Goal: Task Accomplishment & Management: Manage account settings

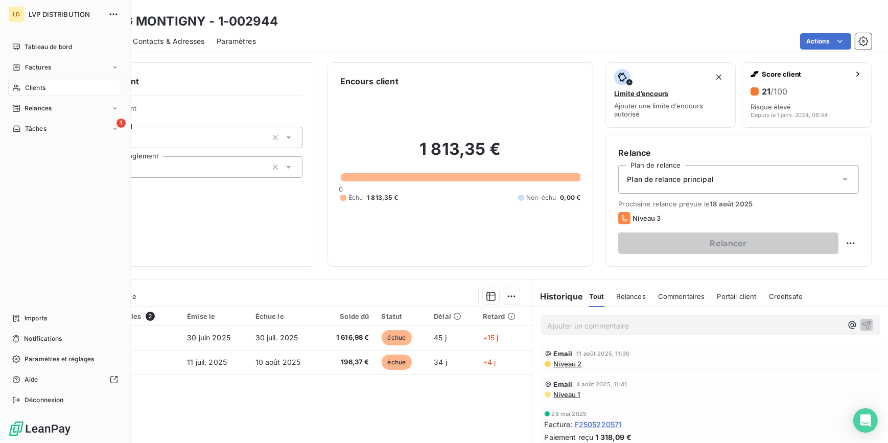
click at [25, 87] on span "Clients" at bounding box center [35, 87] width 20 height 9
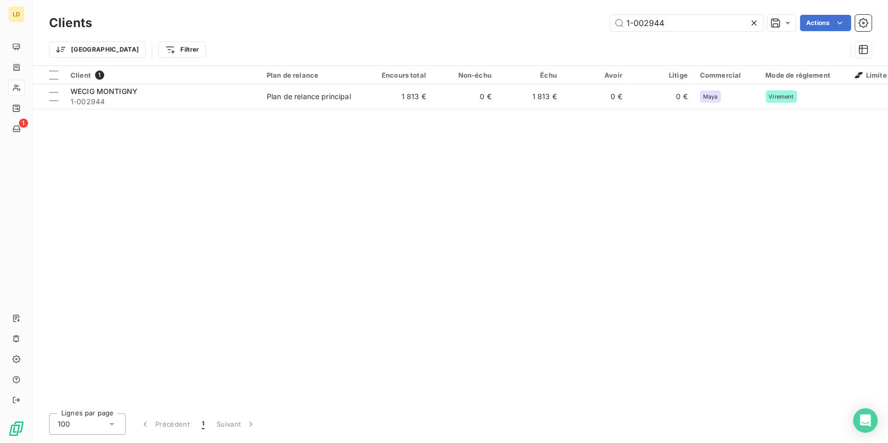
drag, startPoint x: 724, startPoint y: 25, endPoint x: 547, endPoint y: 22, distance: 177.3
click at [548, 22] on div "1-002944 Actions" at bounding box center [487, 23] width 767 height 16
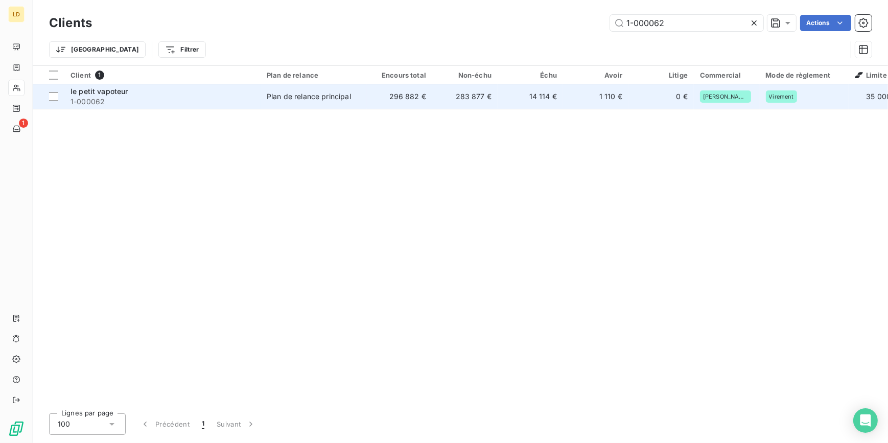
type input "1-000062"
click at [225, 93] on div "le petit vapoteur" at bounding box center [162, 91] width 184 height 10
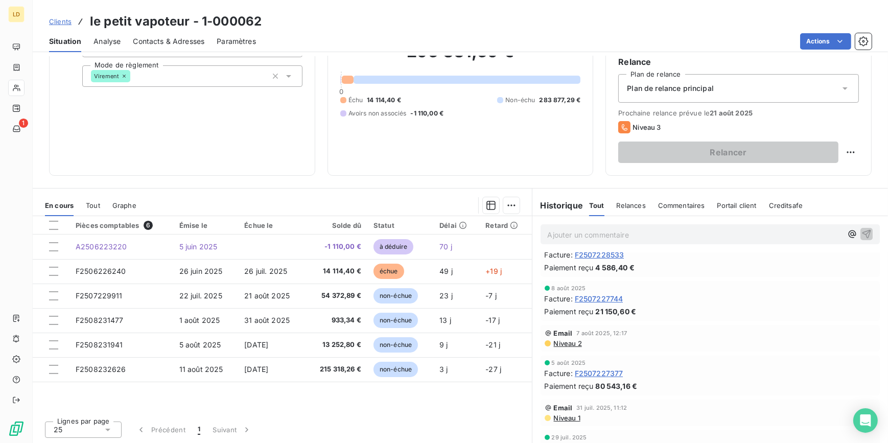
scroll to position [92, 0]
drag, startPoint x: 184, startPoint y: 48, endPoint x: 191, endPoint y: 50, distance: 6.9
click at [184, 48] on div "Contacts & Adresses" at bounding box center [169, 41] width 72 height 21
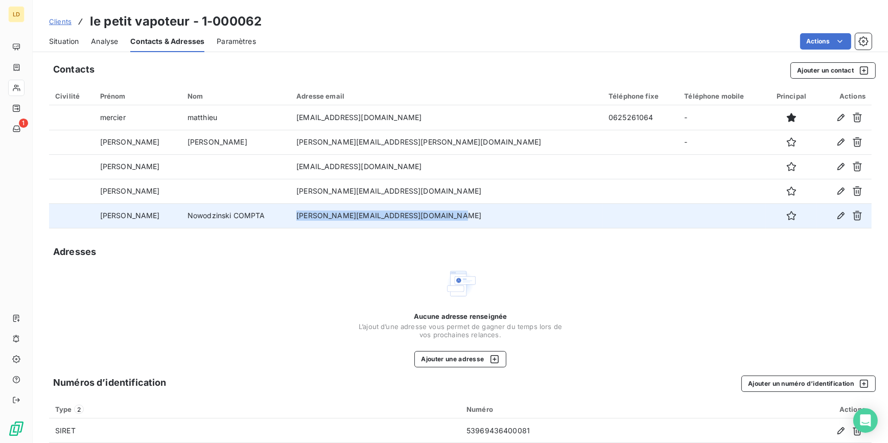
drag, startPoint x: 472, startPoint y: 219, endPoint x: 306, endPoint y: 216, distance: 165.5
click at [306, 216] on td "[PERSON_NAME][EMAIL_ADDRESS][DOMAIN_NAME]" at bounding box center [446, 215] width 312 height 25
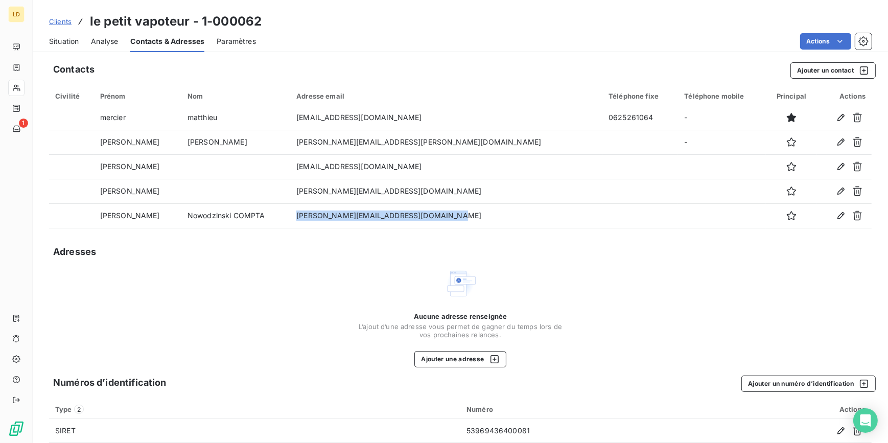
copy td "[PERSON_NAME][EMAIL_ADDRESS][DOMAIN_NAME]"
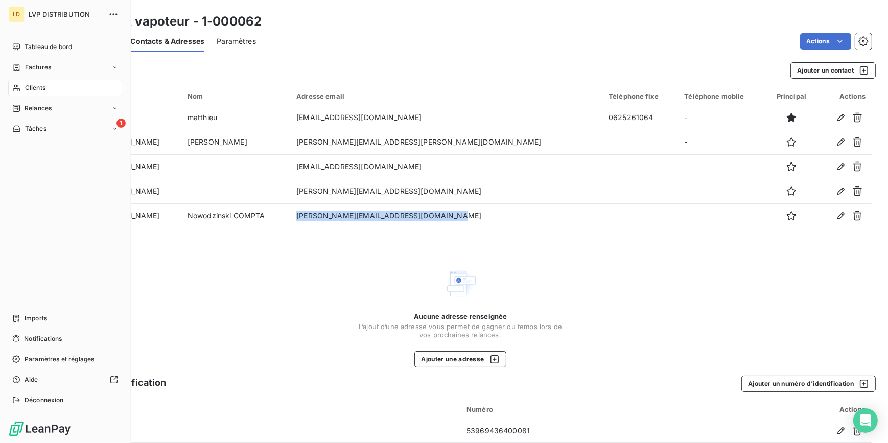
click at [27, 82] on div "Clients" at bounding box center [65, 88] width 114 height 16
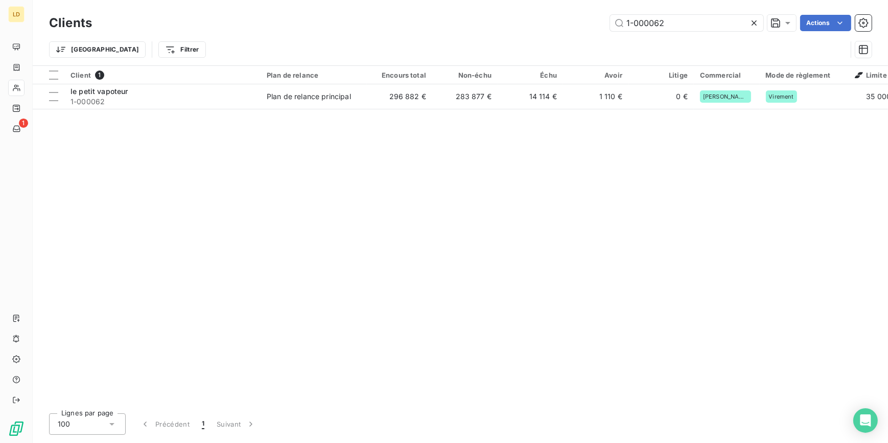
drag, startPoint x: 484, startPoint y: 31, endPoint x: 433, endPoint y: 26, distance: 51.8
click at [433, 26] on div "1-000062 Actions" at bounding box center [487, 23] width 767 height 16
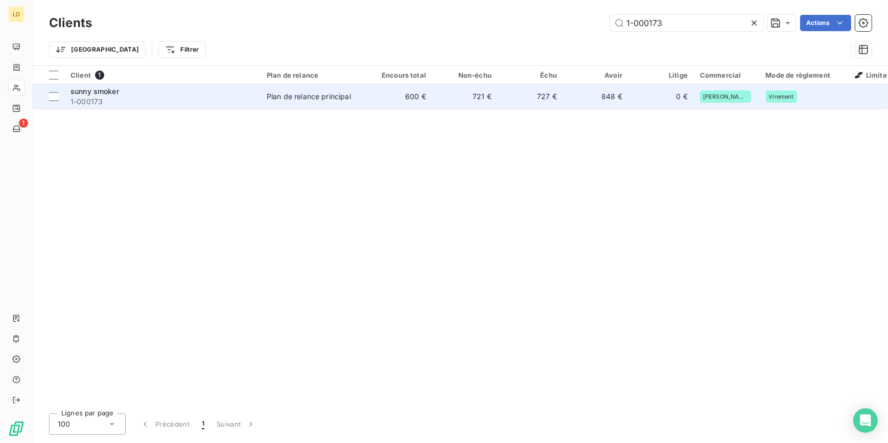
type input "1-000173"
click at [361, 99] on td "Plan de relance principal" at bounding box center [314, 96] width 106 height 25
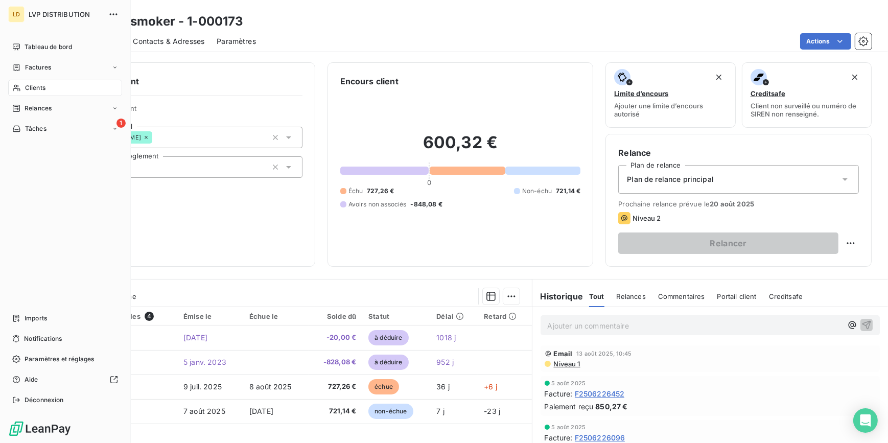
click at [20, 89] on icon at bounding box center [16, 88] width 9 height 8
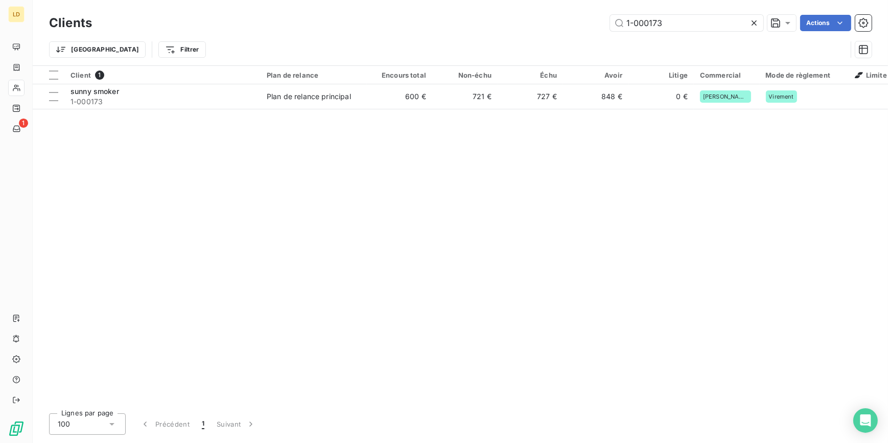
drag, startPoint x: 697, startPoint y: 22, endPoint x: 594, endPoint y: 23, distance: 103.2
click at [594, 23] on div "1-000173 Actions" at bounding box center [487, 23] width 767 height 16
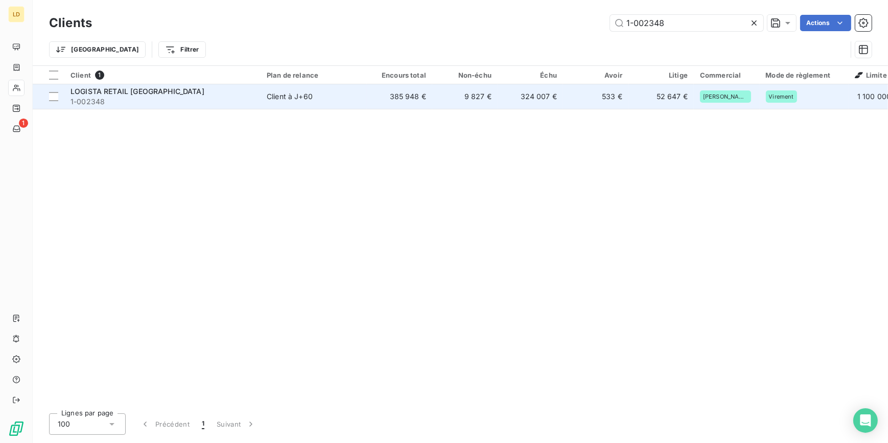
type input "1-002348"
click at [358, 93] on span "Client à J+60" at bounding box center [314, 96] width 94 height 10
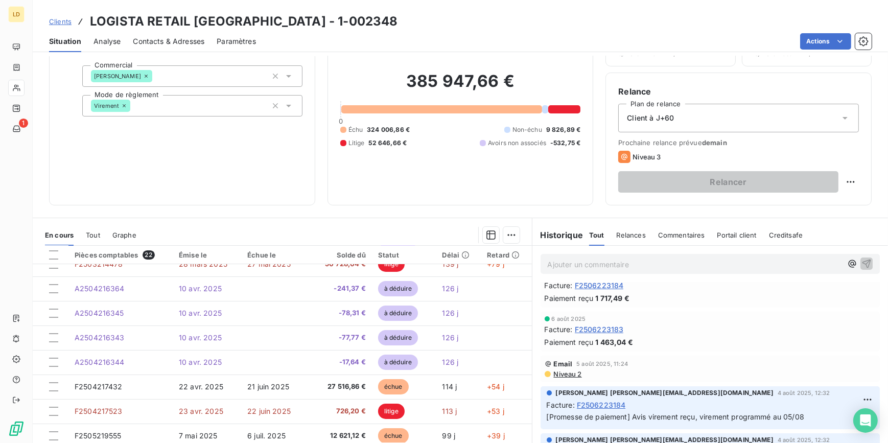
scroll to position [31, 0]
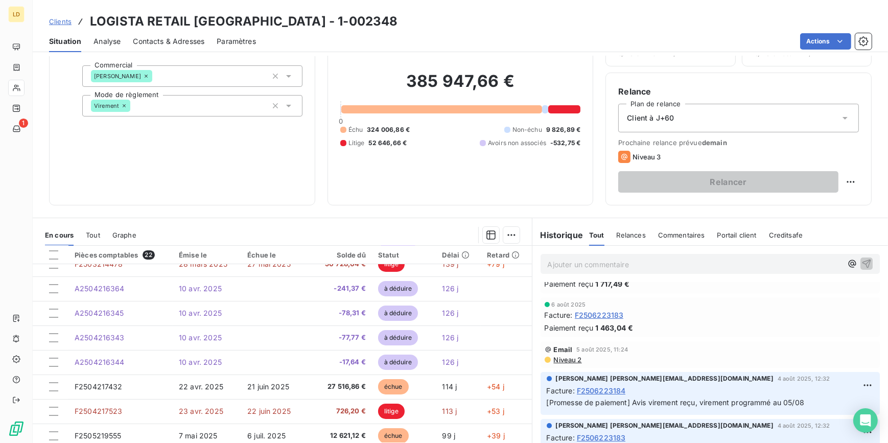
click at [163, 45] on span "Contacts & Adresses" at bounding box center [169, 41] width 72 height 10
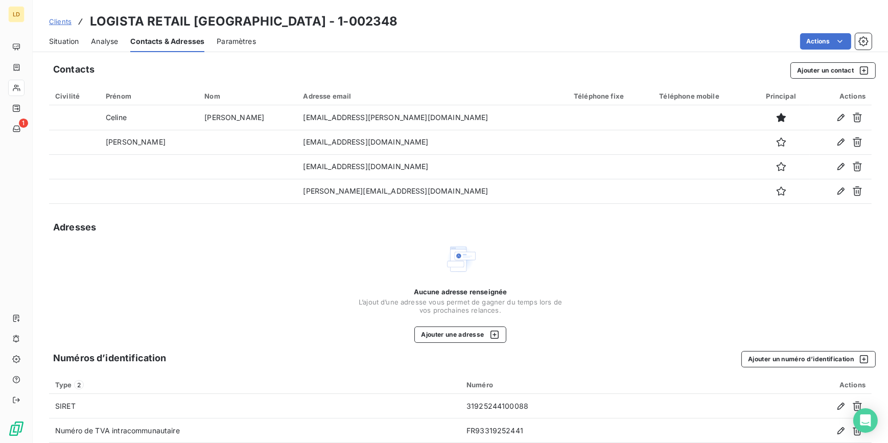
drag, startPoint x: 75, startPoint y: 44, endPoint x: 86, endPoint y: 46, distance: 12.0
click at [75, 44] on span "Situation" at bounding box center [64, 41] width 30 height 10
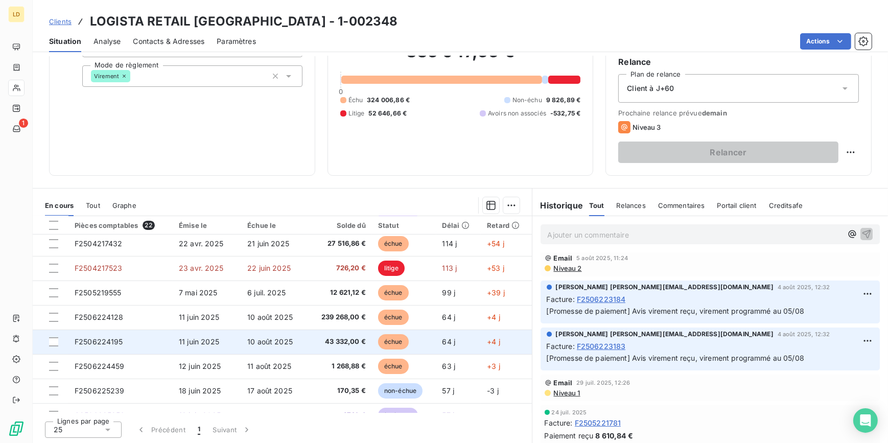
scroll to position [185, 0]
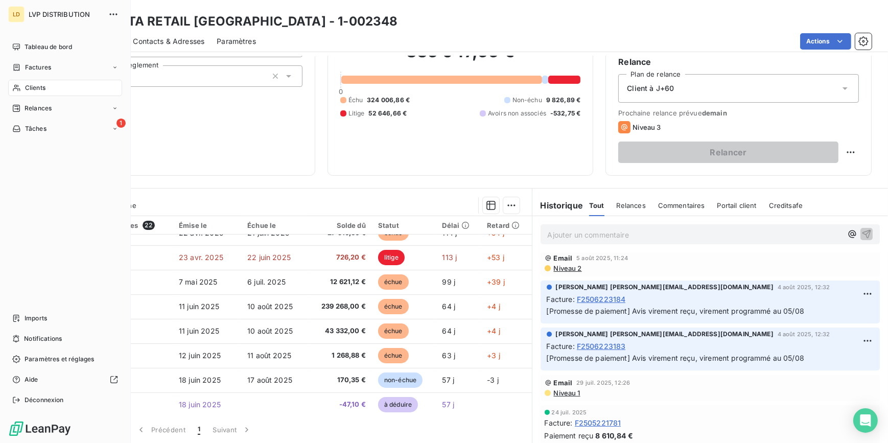
click at [20, 95] on div "Clients" at bounding box center [65, 88] width 114 height 16
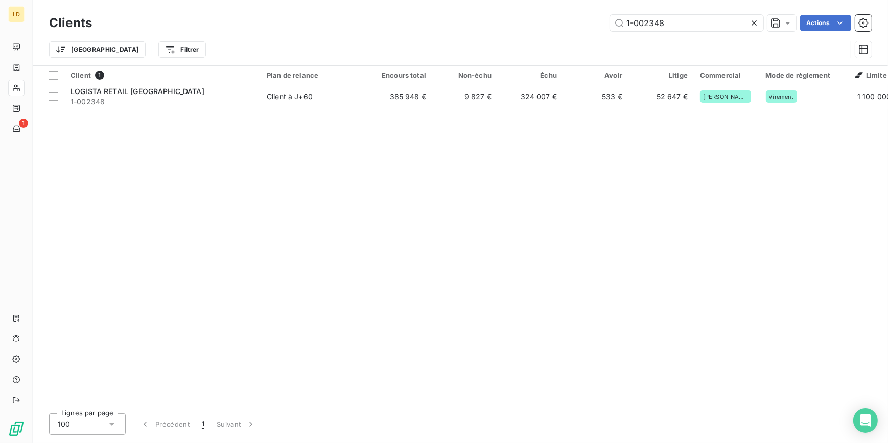
drag, startPoint x: 673, startPoint y: 22, endPoint x: 484, endPoint y: 4, distance: 190.5
click at [485, 4] on div "Clients 1-002348 Actions Trier Filtrer" at bounding box center [460, 32] width 855 height 65
type input "1-000037"
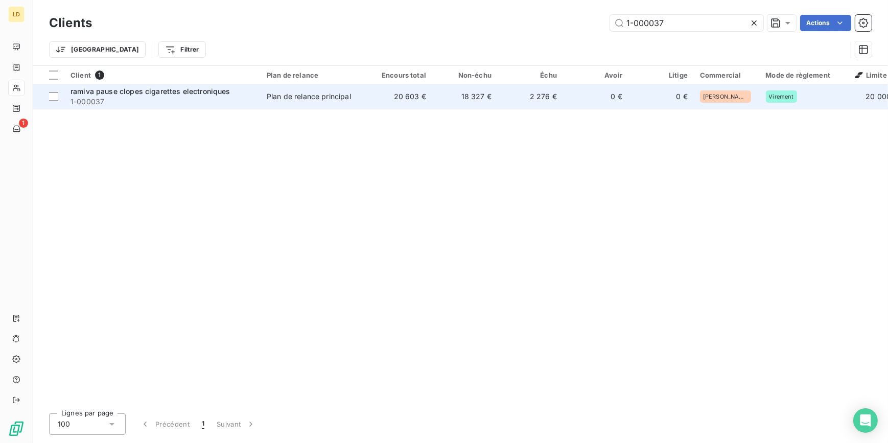
click at [346, 93] on div "Plan de relance principal" at bounding box center [309, 96] width 84 height 10
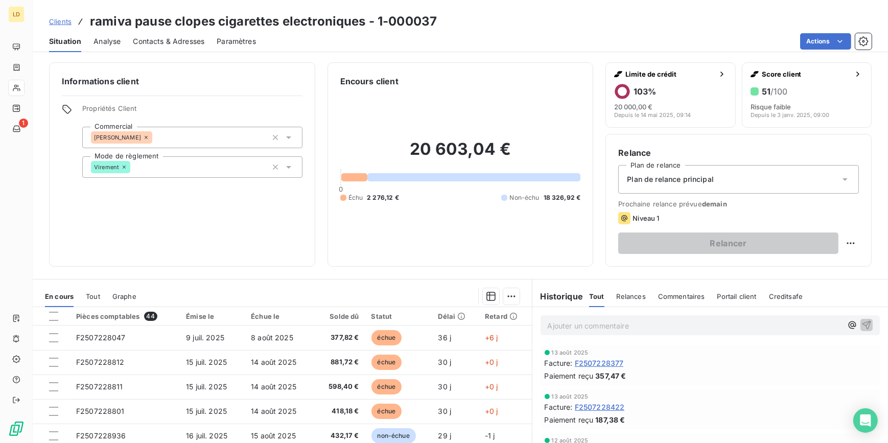
click at [716, 189] on div "Plan de relance principal" at bounding box center [738, 179] width 241 height 29
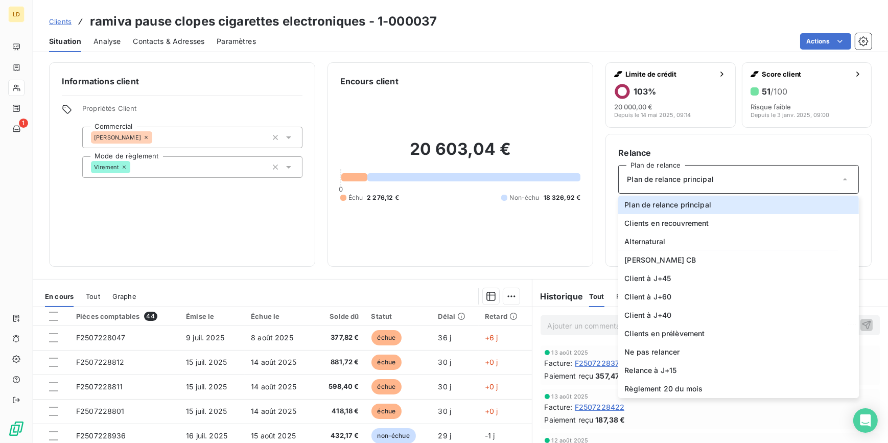
click at [583, 215] on div "Encours client 20 603,04 € 0 Échu 2 276,12 € Non-échu 18 326,92 €" at bounding box center [460, 164] width 266 height 204
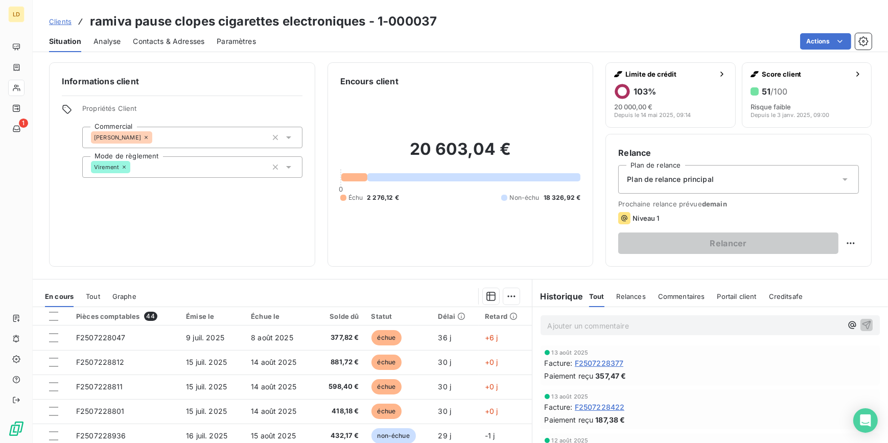
click at [707, 175] on span "Plan de relance principal" at bounding box center [670, 179] width 87 height 10
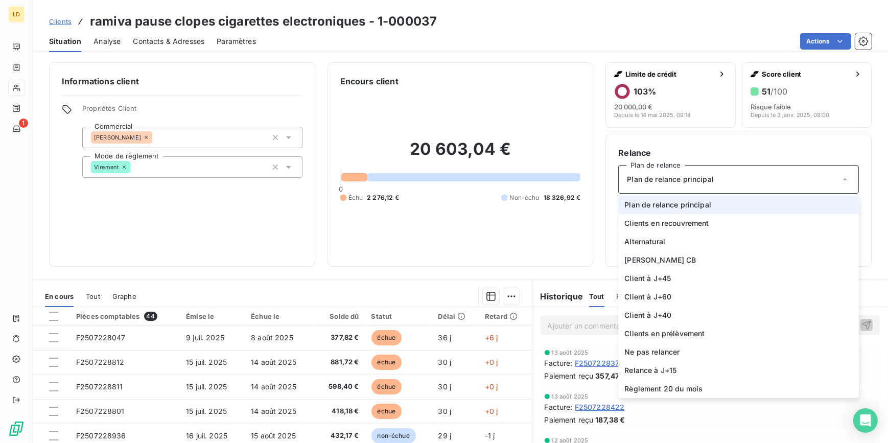
click at [488, 215] on div "20 603,04 € 0 Échu 2 276,12 € Non-échu 18 326,92 €" at bounding box center [460, 170] width 241 height 167
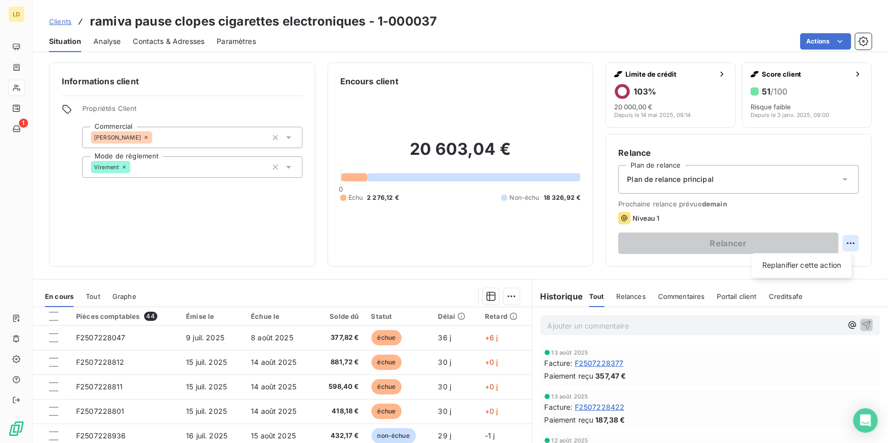
click at [841, 242] on html "LD 1 Clients ramiva pause clopes cigarettes electroniques - 1-000037 Situation …" at bounding box center [444, 221] width 888 height 443
click at [792, 263] on div "Replanifier cette action" at bounding box center [801, 265] width 91 height 16
select select "7"
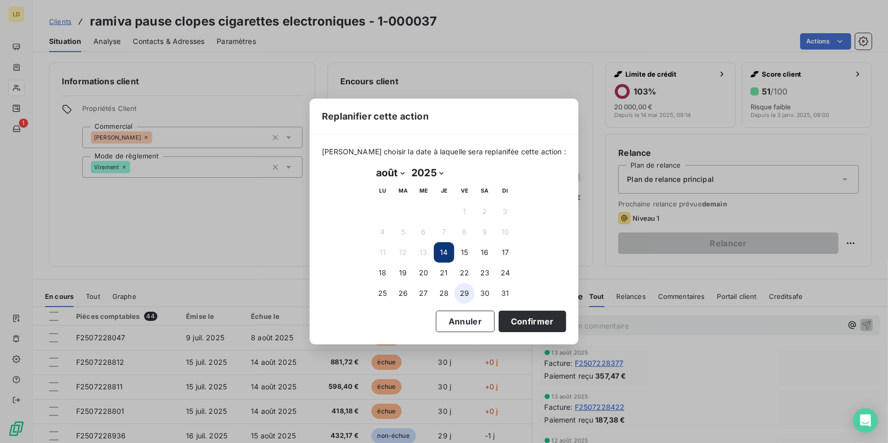
drag, startPoint x: 524, startPoint y: 318, endPoint x: 465, endPoint y: 300, distance: 61.4
click at [524, 318] on button "Confirmer" at bounding box center [532, 321] width 67 height 21
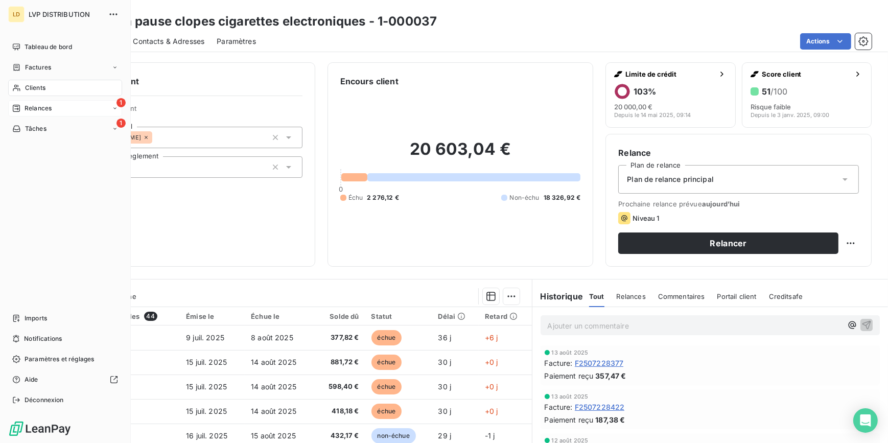
click at [25, 110] on span "Relances" at bounding box center [38, 108] width 27 height 9
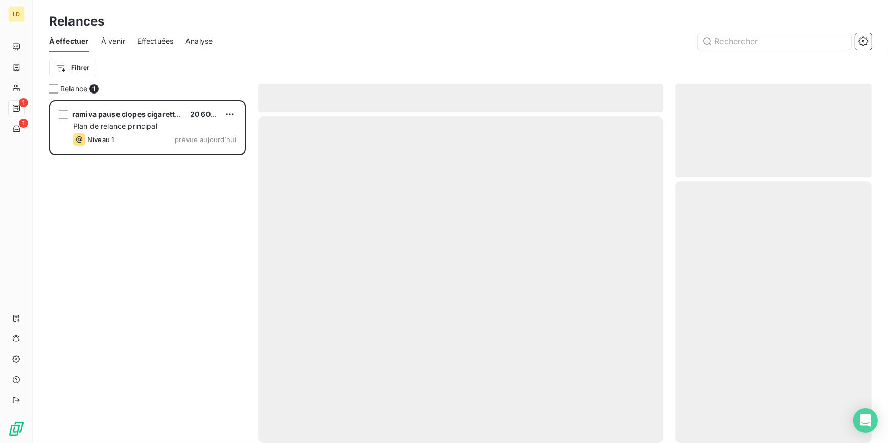
scroll to position [336, 189]
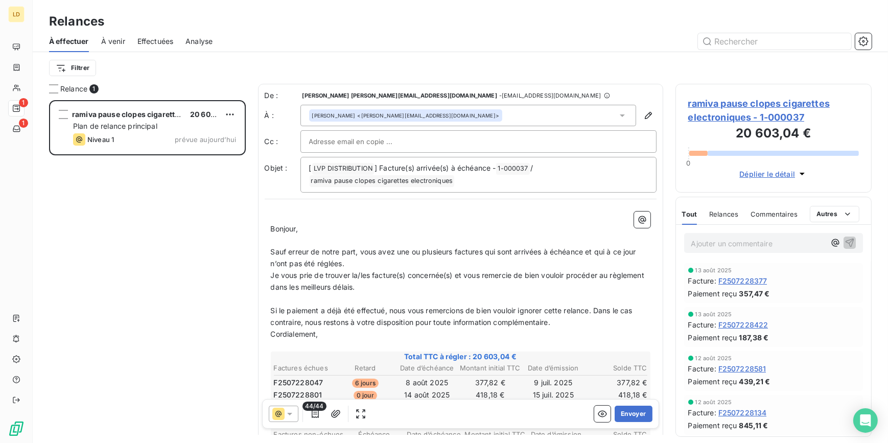
drag, startPoint x: 628, startPoint y: 411, endPoint x: 876, endPoint y: 278, distance: 280.9
click at [629, 411] on button "Envoyer" at bounding box center [633, 414] width 37 height 16
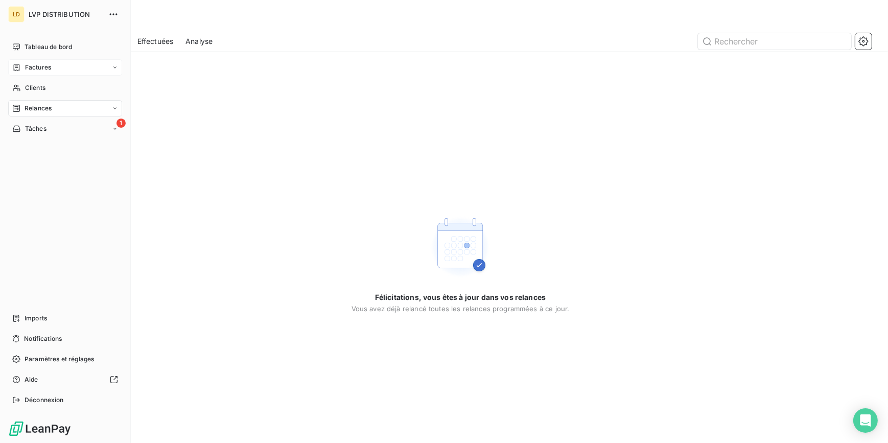
click at [21, 69] on div "Factures" at bounding box center [31, 67] width 39 height 9
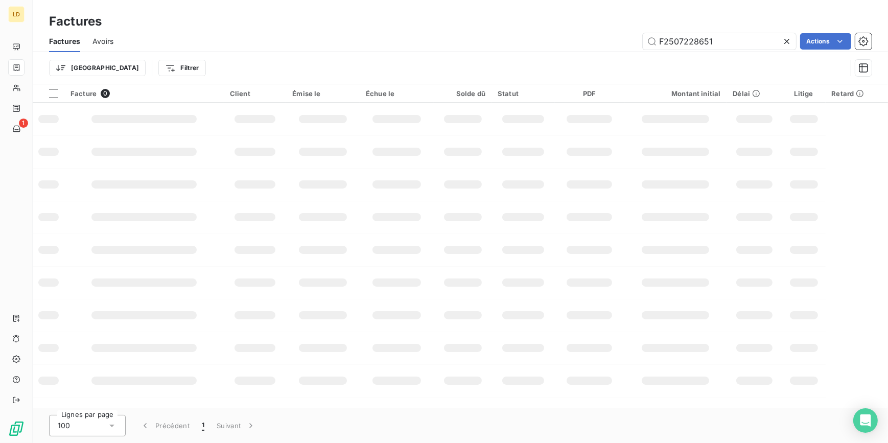
drag, startPoint x: 734, startPoint y: 36, endPoint x: 587, endPoint y: 34, distance: 146.6
click at [593, 34] on div "F2507228651 Actions" at bounding box center [499, 41] width 746 height 16
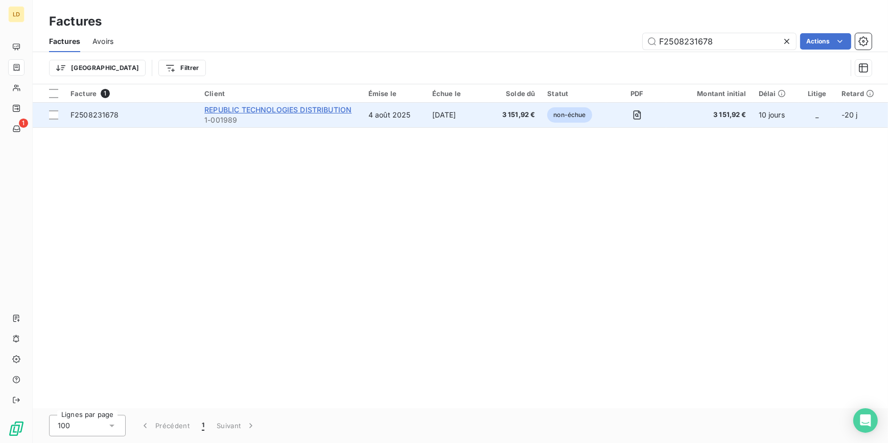
type input "F2508231678"
click at [253, 110] on span "REPUBLIC TECHNOLOGIES DISTRIBUTION" at bounding box center [277, 109] width 147 height 9
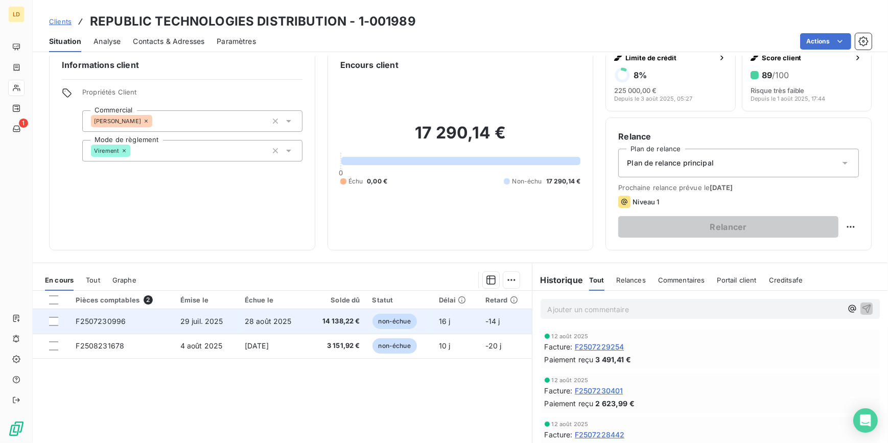
scroll to position [31, 0]
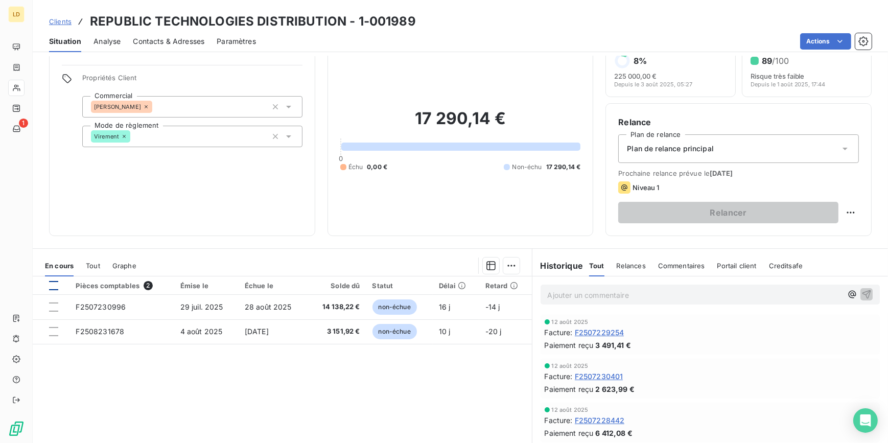
click at [56, 283] on div at bounding box center [53, 285] width 9 height 9
click at [507, 258] on html "LD 1 Clients REPUBLIC TECHNOLOGIES DISTRIBUTION - 1-001989 Situation Analyse Co…" at bounding box center [444, 221] width 888 height 443
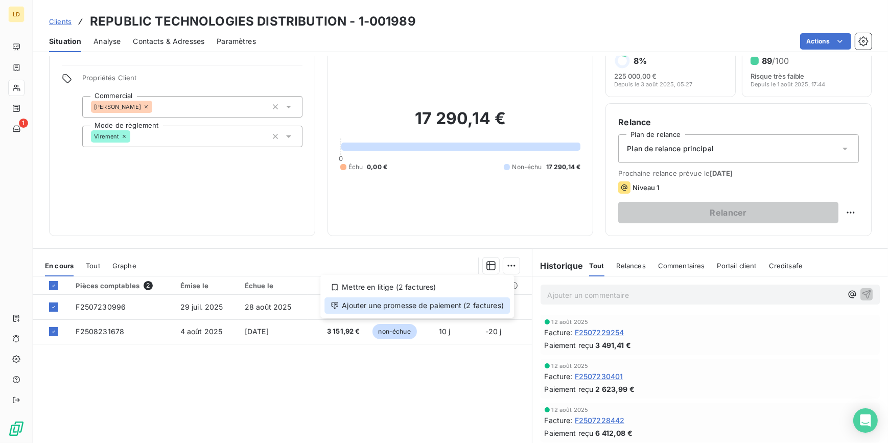
click at [489, 305] on div "Ajouter une promesse de paiement (2 factures)" at bounding box center [416, 305] width 185 height 16
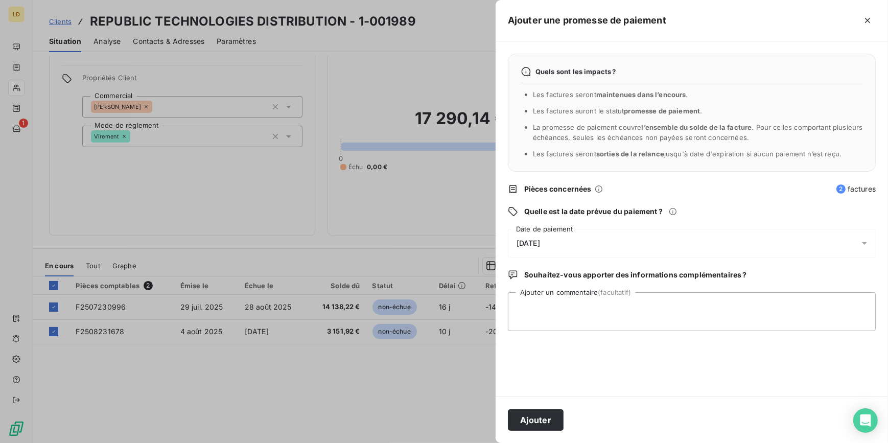
click at [531, 240] on span "[DATE]" at bounding box center [527, 243] width 23 height 8
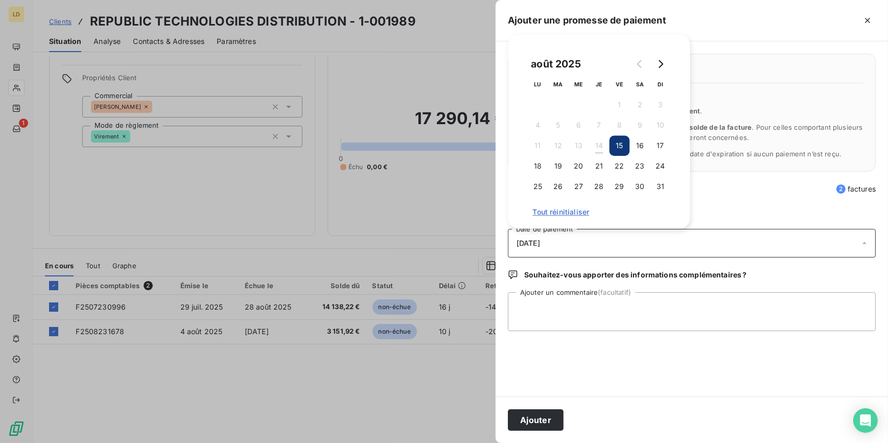
click at [660, 75] on div "août 2025 LU MA ME JE VE SA DI 1 2 3 4 5 6 7 8 9 10 11 12 13 14 15 16 17 18 19 …" at bounding box center [599, 125] width 143 height 143
click at [662, 66] on icon "Go to next month" at bounding box center [660, 64] width 8 height 8
click at [555, 122] on button "9" at bounding box center [558, 125] width 20 height 20
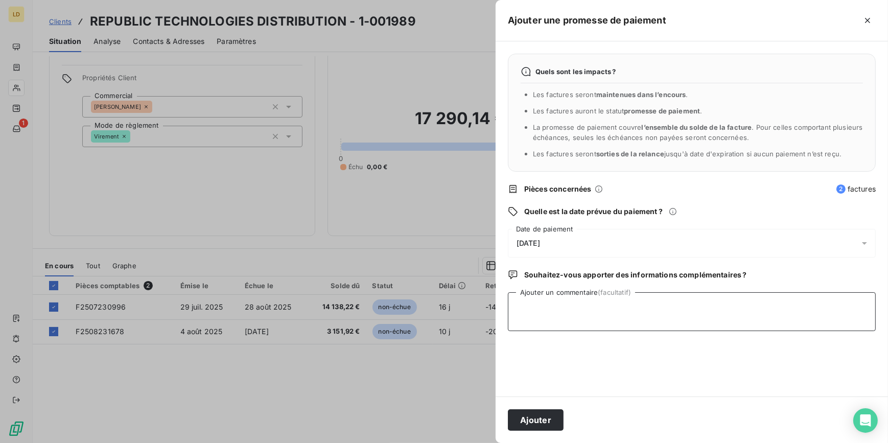
click at [540, 306] on textarea "Ajouter un commentaire (facultatif)" at bounding box center [692, 311] width 368 height 39
type textarea "a"
type textarea "Avis de virement reçu 13/08 virement programmé 03/09"
click at [532, 432] on div "Ajouter" at bounding box center [691, 419] width 392 height 46
click at [536, 421] on button "Ajouter" at bounding box center [536, 419] width 56 height 21
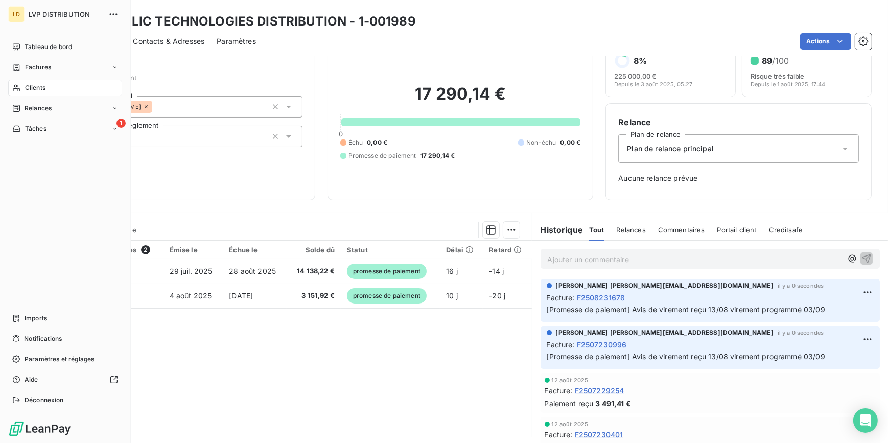
click at [27, 86] on span "Clients" at bounding box center [35, 87] width 20 height 9
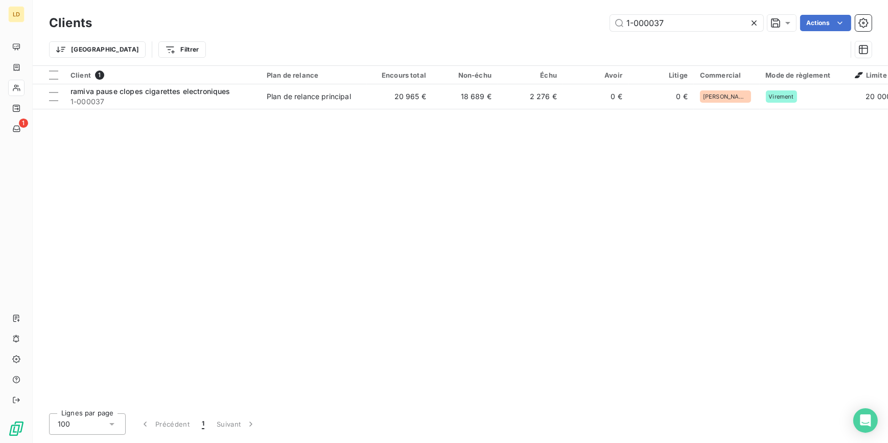
drag, startPoint x: 694, startPoint y: 27, endPoint x: 486, endPoint y: 23, distance: 207.9
click at [486, 22] on div "1-000037 Actions" at bounding box center [487, 23] width 767 height 16
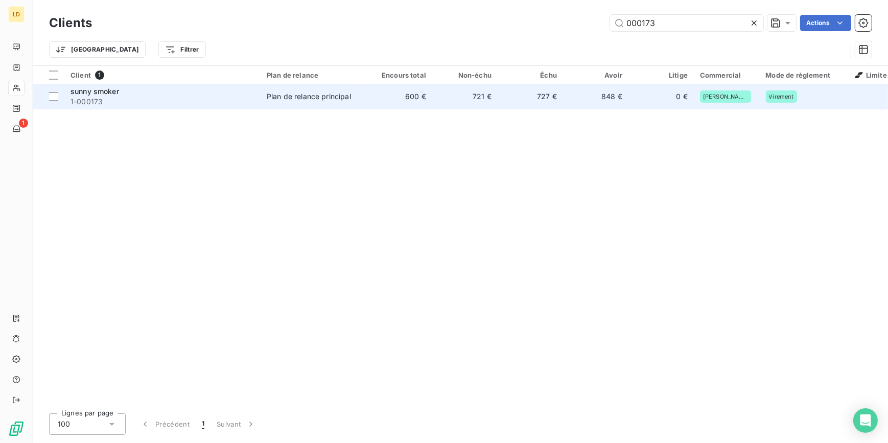
type input "000173"
click at [324, 101] on td "Plan de relance principal" at bounding box center [314, 96] width 106 height 25
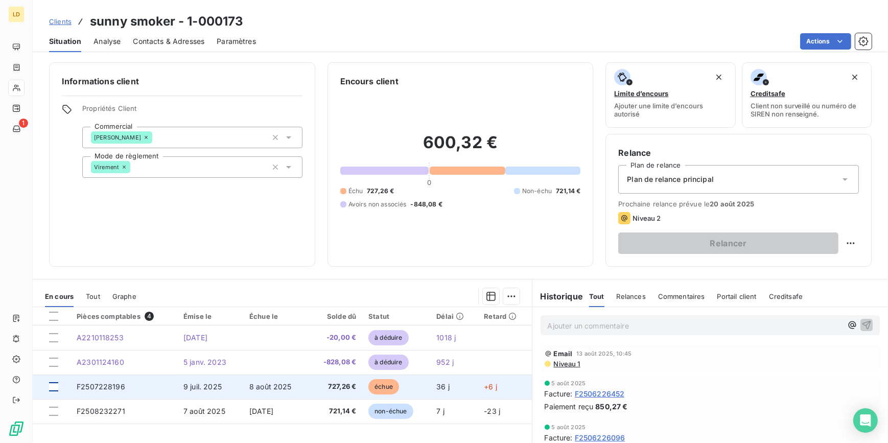
click at [52, 382] on div at bounding box center [53, 386] width 9 height 9
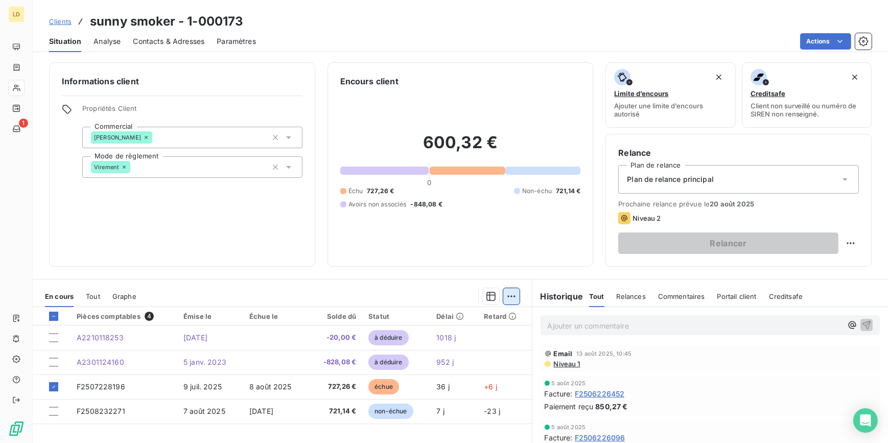
click at [508, 295] on html "LD 1 Clients sunny smoker - 1-000173 Situation Analyse Contacts & Adresses Para…" at bounding box center [444, 221] width 888 height 443
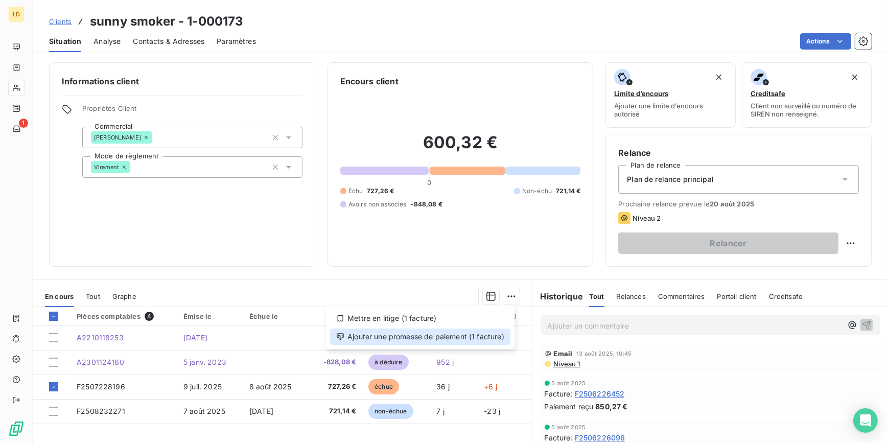
click at [484, 336] on div "Ajouter une promesse de paiement (1 facture)" at bounding box center [420, 336] width 180 height 16
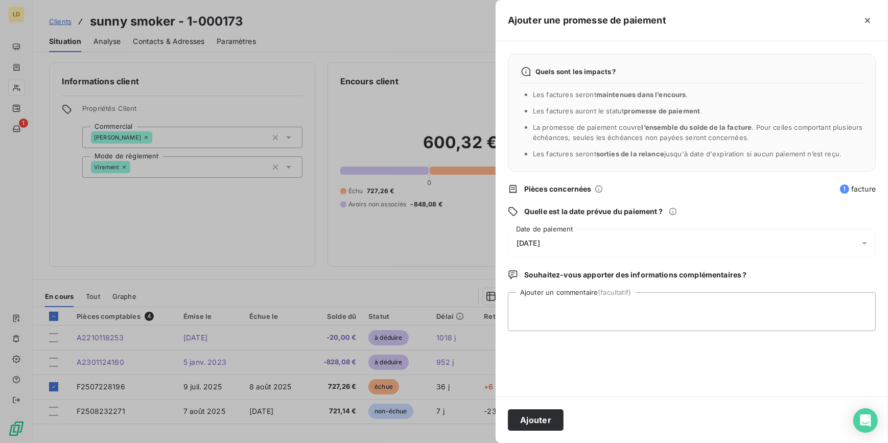
click at [540, 245] on span "[DATE]" at bounding box center [527, 243] width 23 height 8
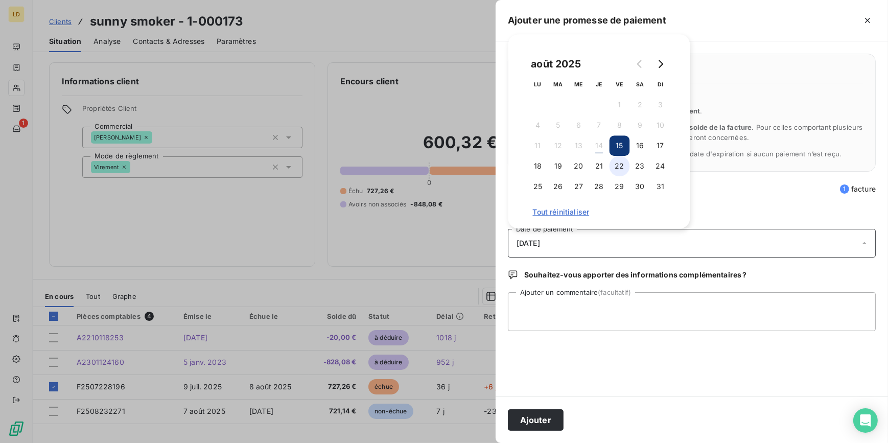
click at [613, 168] on button "22" at bounding box center [619, 166] width 20 height 20
drag, startPoint x: 548, startPoint y: 315, endPoint x: 537, endPoint y: 302, distance: 16.7
click at [548, 313] on textarea "Ajouter un commentaire (facultatif)" at bounding box center [692, 311] width 368 height 39
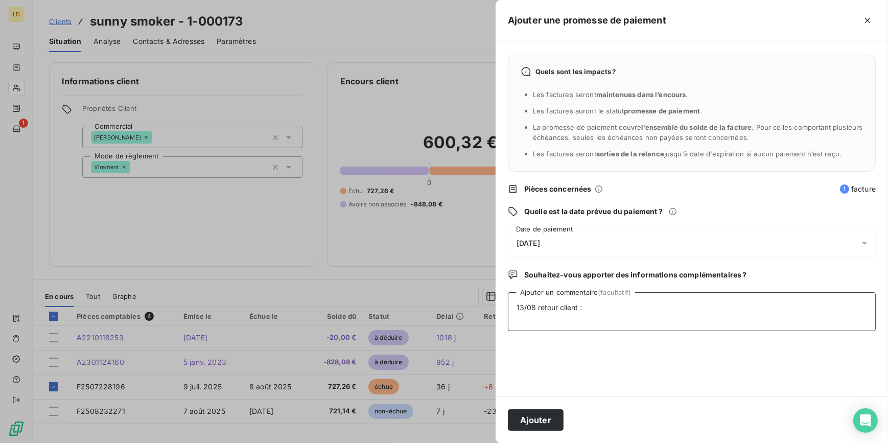
drag, startPoint x: 635, startPoint y: 318, endPoint x: 623, endPoint y: 337, distance: 22.5
click at [635, 318] on textarea "13/08 retour client :" at bounding box center [692, 311] width 368 height 39
paste textarea "Notre comptable est en congés et ne revient que lundi prochain. Il s'occupera d…"
type textarea "13/08 retour client : Notre comptable est en congés et ne revient que lundi pro…"
drag, startPoint x: 546, startPoint y: 428, endPoint x: 554, endPoint y: 432, distance: 8.9
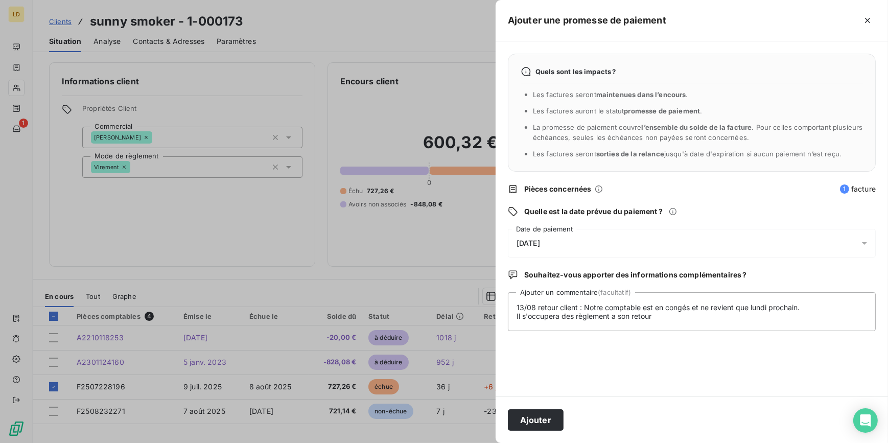
click at [551, 433] on div "Ajouter" at bounding box center [691, 419] width 392 height 46
click at [555, 423] on button "Ajouter" at bounding box center [536, 419] width 56 height 21
